Goal: Information Seeking & Learning: Find specific fact

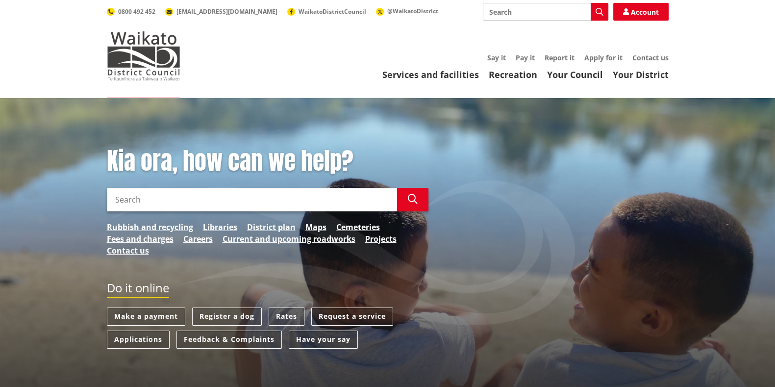
click at [167, 195] on input "Search" at bounding box center [252, 200] width 290 height 24
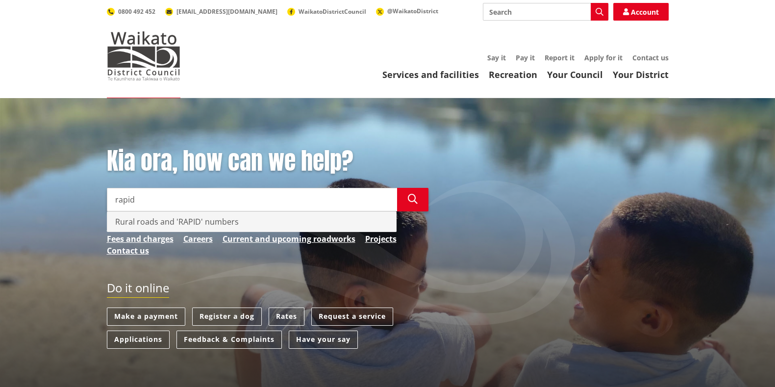
click at [142, 221] on div "Rural roads and 'RAPID' numbers" at bounding box center [251, 222] width 289 height 20
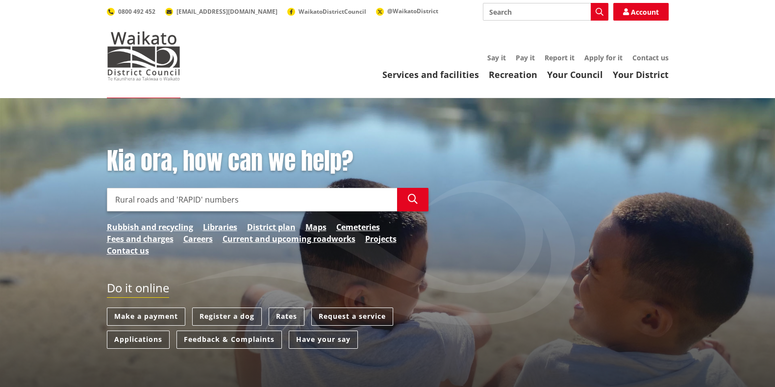
type input "Rural roads and 'RAPID' numbers"
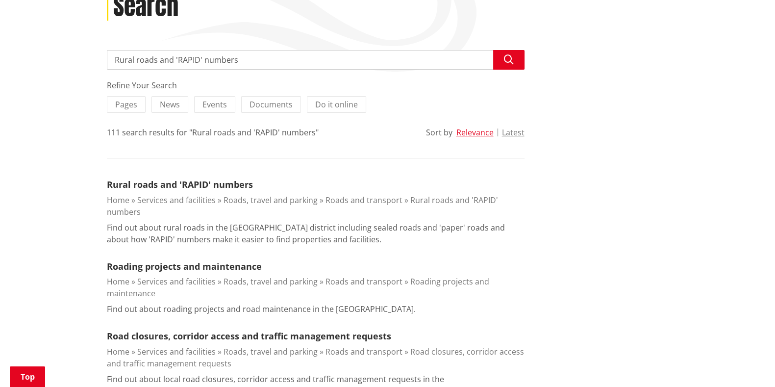
scroll to position [184, 0]
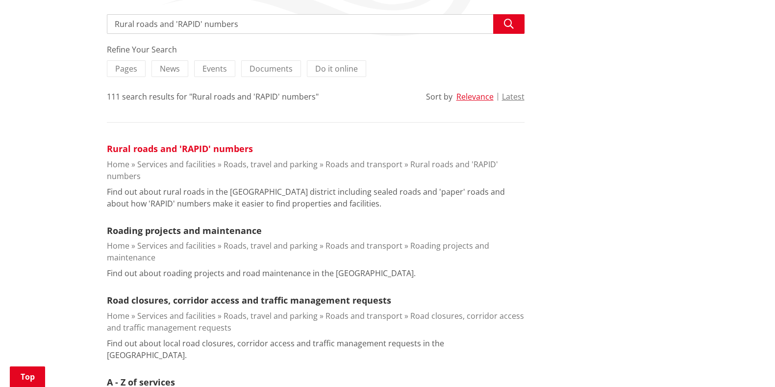
click at [165, 147] on link "Rural roads and 'RAPID' numbers" at bounding box center [180, 149] width 146 height 12
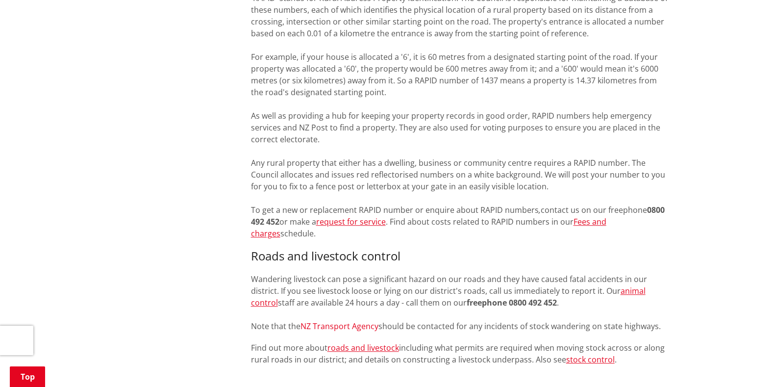
scroll to position [979, 0]
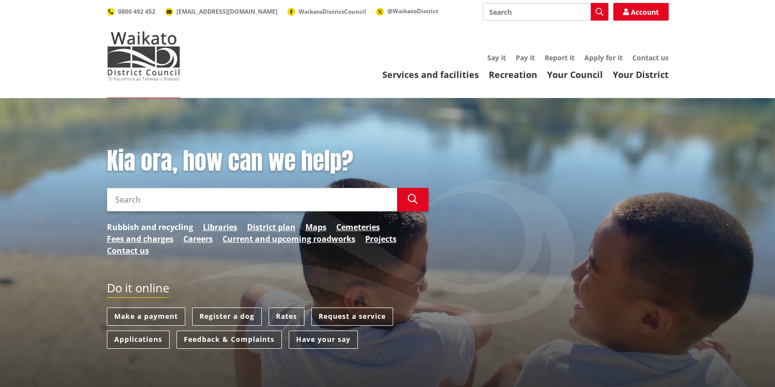
click at [135, 227] on link "Rubbish and recycling" at bounding box center [150, 227] width 86 height 12
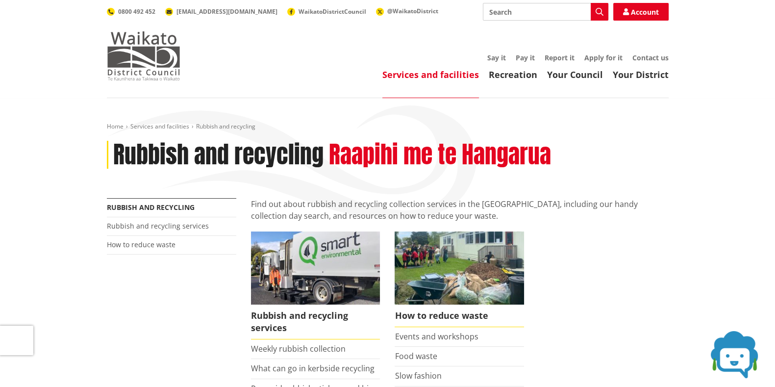
click at [125, 54] on img at bounding box center [143, 55] width 73 height 49
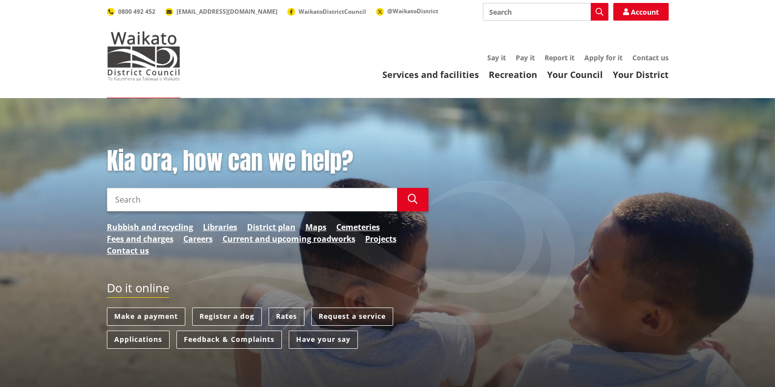
click at [185, 198] on input "Search" at bounding box center [252, 200] width 290 height 24
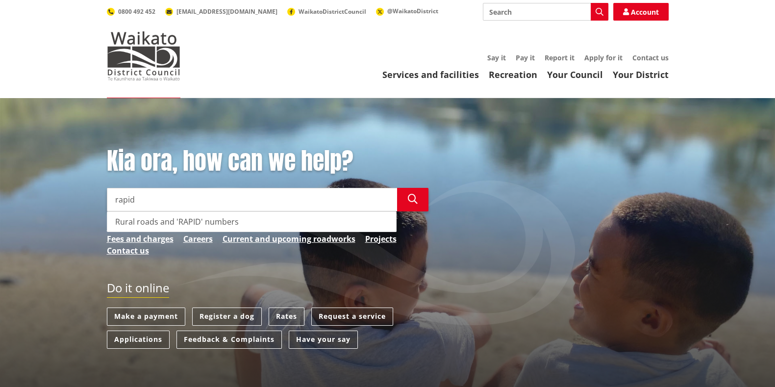
click at [134, 222] on div "Rural roads and 'RAPID' numbers" at bounding box center [251, 222] width 289 height 20
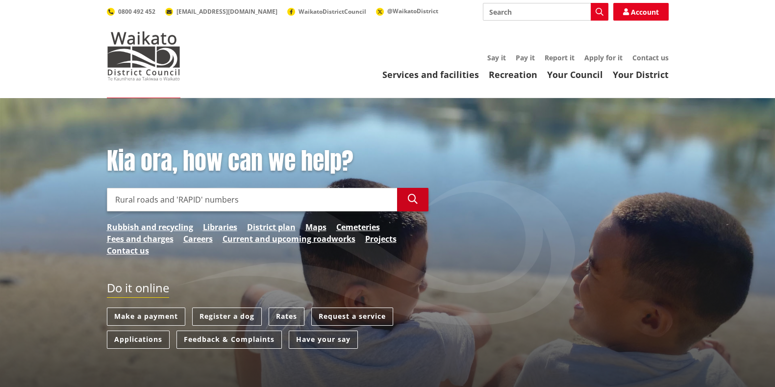
type input "Rural roads and 'RAPID' numbers"
click at [408, 199] on icon "button" at bounding box center [413, 199] width 10 height 10
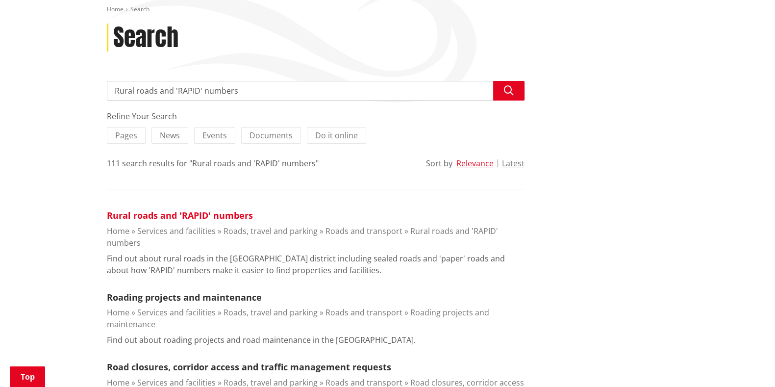
scroll to position [122, 0]
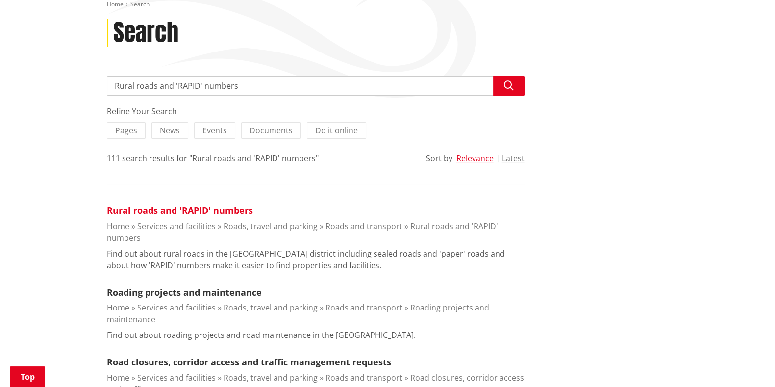
click at [196, 207] on link "Rural roads and 'RAPID' numbers" at bounding box center [180, 210] width 146 height 12
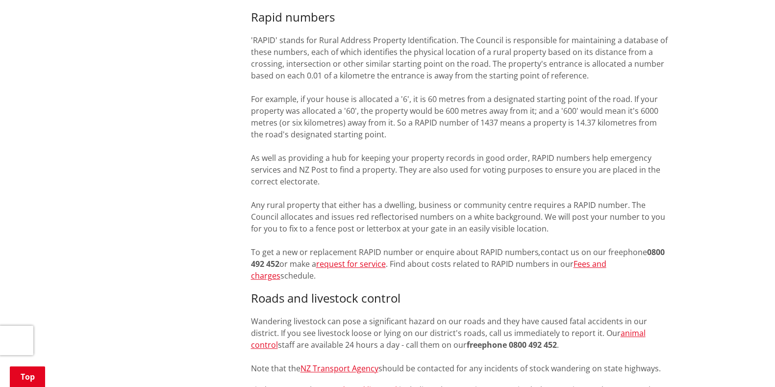
scroll to position [674, 0]
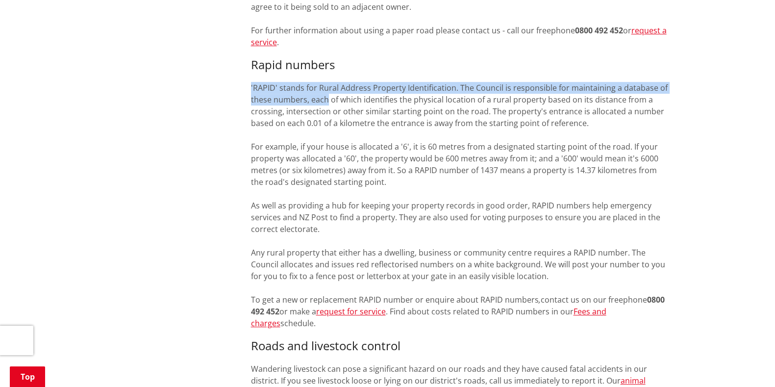
drag, startPoint x: 249, startPoint y: 87, endPoint x: 349, endPoint y: 97, distance: 101.0
click at [340, 97] on div "Sealed and regularly maintained rural roads form a significant part of the Waik…" at bounding box center [459, 129] width 432 height 1211
click at [446, 88] on p "'RAPID' stands for Rural Address Property Identification. The Council is respon…" at bounding box center [459, 205] width 417 height 247
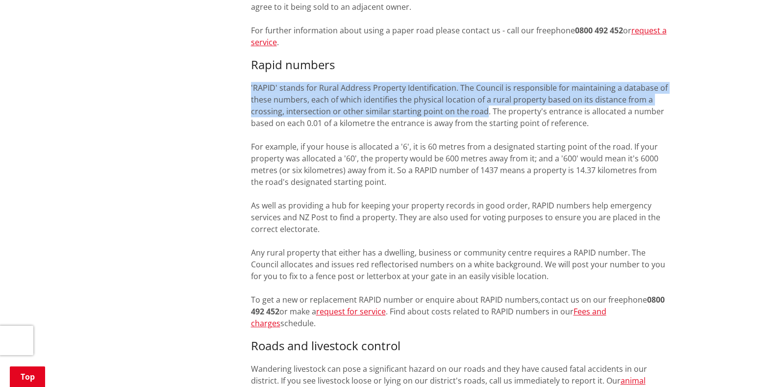
drag, startPoint x: 250, startPoint y: 85, endPoint x: 481, endPoint y: 107, distance: 231.8
click at [481, 107] on p "'RAPID' stands for Rural Address Property Identification. The Council is respon…" at bounding box center [459, 205] width 417 height 247
click at [456, 88] on p "'RAPID' stands for Rural Address Property Identification. The Council is respon…" at bounding box center [459, 205] width 417 height 247
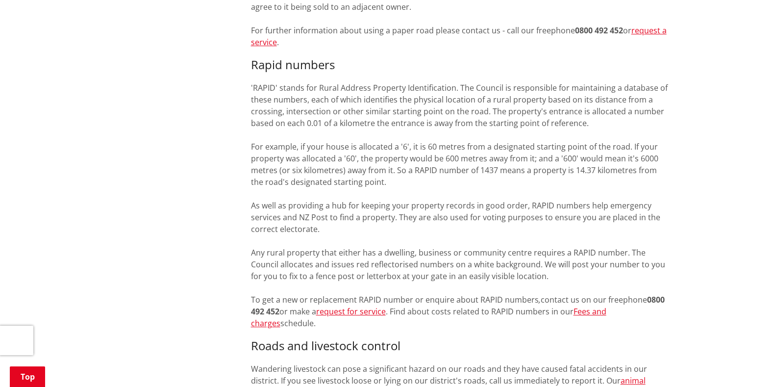
click at [453, 87] on p "'RAPID' stands for Rural Address Property Identification. The Council is respon…" at bounding box center [459, 205] width 417 height 247
